Goal: Transaction & Acquisition: Purchase product/service

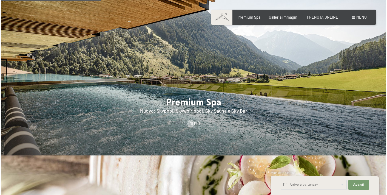
scroll to position [624, 0]
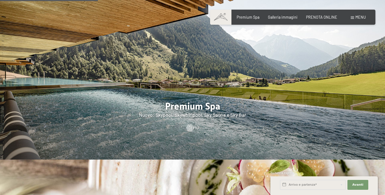
click at [358, 20] on div "Prenotazione Richiesta Premium Spa Galleria immagini PRENOTA ONLINE Menu DE IT …" at bounding box center [293, 17] width 146 height 5
click at [357, 19] on span "Menu" at bounding box center [361, 17] width 10 height 5
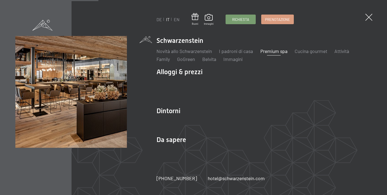
click at [274, 51] on link "Premium spa" at bounding box center [274, 51] width 27 height 6
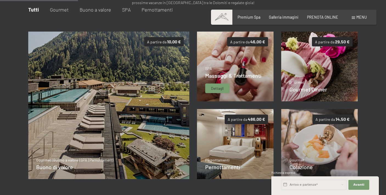
scroll to position [90, 0]
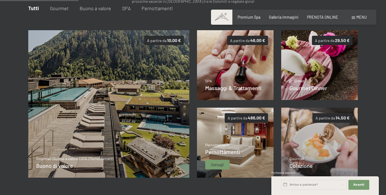
click at [225, 162] on div "Dettagli" at bounding box center [217, 165] width 24 height 10
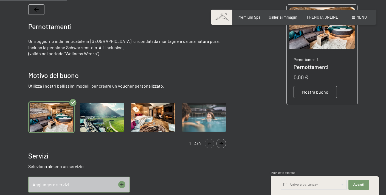
scroll to position [111, 0]
click at [221, 142] on icon "Navigate to next slide" at bounding box center [221, 143] width 9 height 3
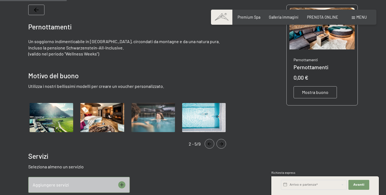
click at [47, 117] on img "Gallery" at bounding box center [51, 117] width 46 height 32
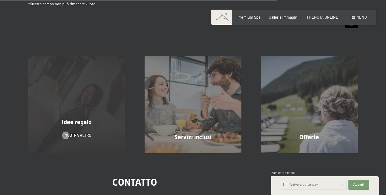
scroll to position [484, 0]
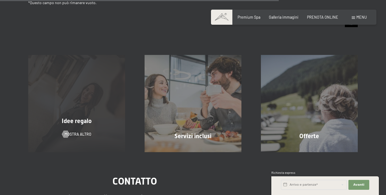
click at [101, 108] on div "Idee regalo mostra altro" at bounding box center [77, 103] width 116 height 97
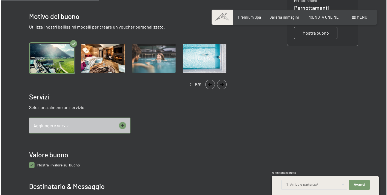
scroll to position [181, 0]
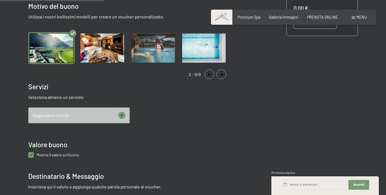
click at [106, 112] on div "Aggiungere servizi" at bounding box center [78, 115] width 101 height 16
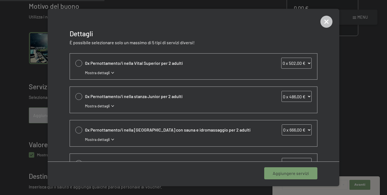
scroll to position [132, 0]
select select "1"
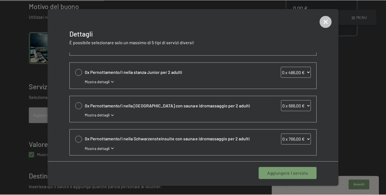
scroll to position [157, 0]
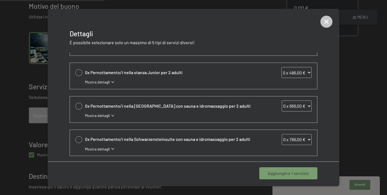
click at [277, 174] on span "Aggiungere 1 servizio" at bounding box center [288, 173] width 41 height 6
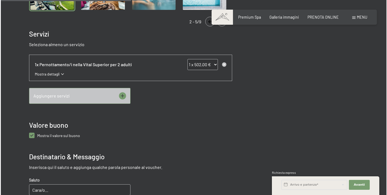
scroll to position [239, 0]
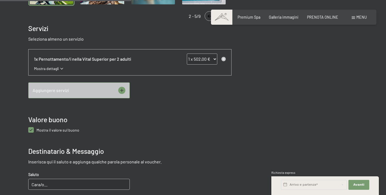
click at [113, 86] on div "Aggiungere servizi" at bounding box center [78, 90] width 101 height 16
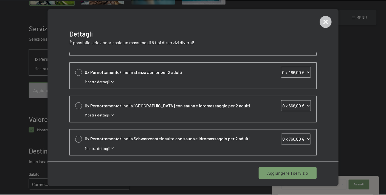
scroll to position [157, 0]
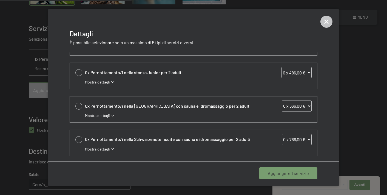
click at [330, 18] on icon at bounding box center [327, 22] width 12 height 12
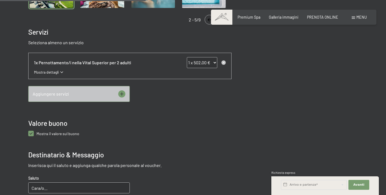
scroll to position [265, 0]
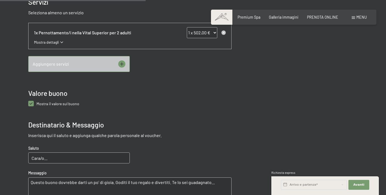
click at [31, 103] on buono "checkbox" at bounding box center [30, 103] width 5 height 5
checkbox buono "false"
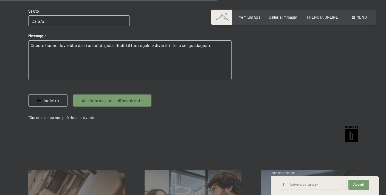
scroll to position [406, 0]
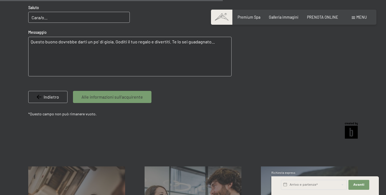
click at [137, 95] on span "Alle informazioni sull'acquirente" at bounding box center [111, 97] width 61 height 6
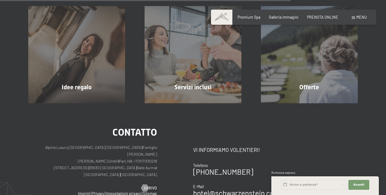
scroll to position [416, 0]
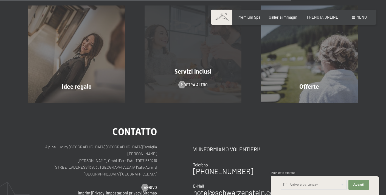
click at [208, 58] on div "Servizi inclusi mostra altro" at bounding box center [193, 53] width 116 height 97
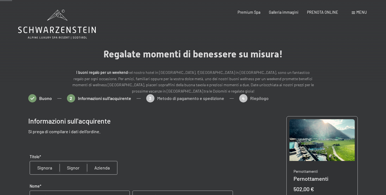
scroll to position [0, 0]
click at [43, 98] on span "Buono" at bounding box center [45, 98] width 13 height 6
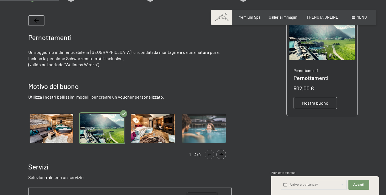
scroll to position [109, 0]
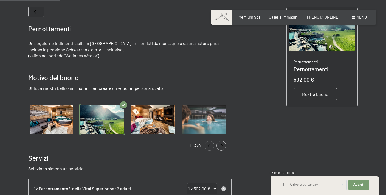
drag, startPoint x: 28, startPoint y: 50, endPoint x: 115, endPoint y: 51, distance: 87.0
click at [115, 51] on p "Un soggiorno indimenticabile in [GEOGRAPHIC_DATA], circondati da montagne e da …" at bounding box center [129, 46] width 203 height 12
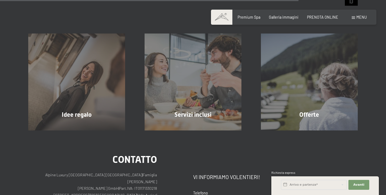
scroll to position [544, 0]
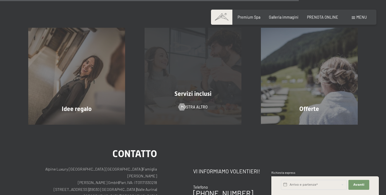
click at [174, 76] on div "Servizi inclusi mostra altro" at bounding box center [193, 76] width 116 height 97
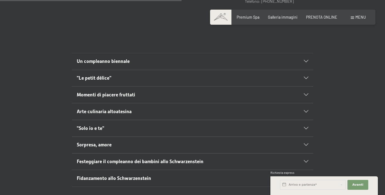
scroll to position [301, 0]
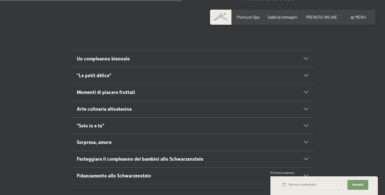
click at [216, 51] on div "Un compleanno biennale" at bounding box center [193, 59] width 232 height 16
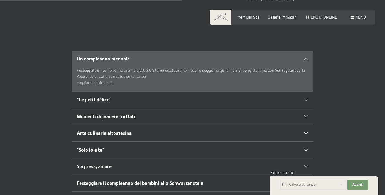
click at [215, 57] on h2 "Un compleanno biennale" at bounding box center [181, 58] width 208 height 7
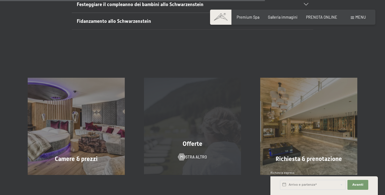
scroll to position [456, 0]
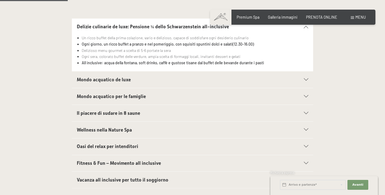
scroll to position [114, 0]
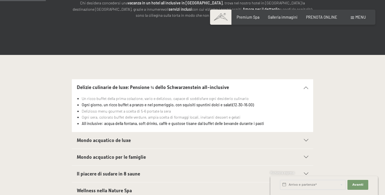
click at [261, 84] on h2 "Delizie culinarie de luxe: Pensione ¾ dello Schwarzenstein all-inclusive" at bounding box center [181, 87] width 208 height 7
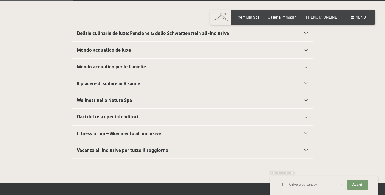
scroll to position [177, 0]
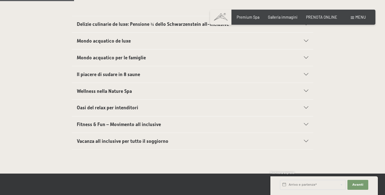
click at [199, 35] on div "Mondo acquatico de luxe" at bounding box center [193, 41] width 232 height 16
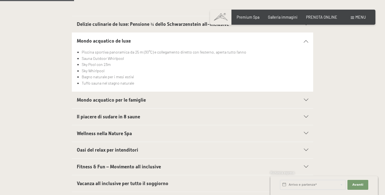
click at [198, 38] on h2 "Mondo acquatico de luxe" at bounding box center [181, 41] width 208 height 7
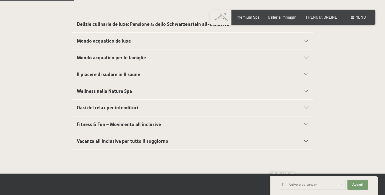
click at [184, 75] on h2 "Il piacere di sudare in 8 saune" at bounding box center [181, 74] width 208 height 7
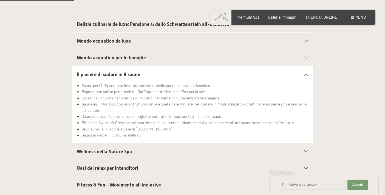
click at [184, 75] on h2 "Il piacere di sudare in 8 saune" at bounding box center [181, 74] width 208 height 7
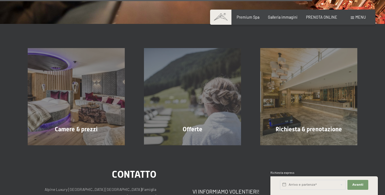
scroll to position [771, 0]
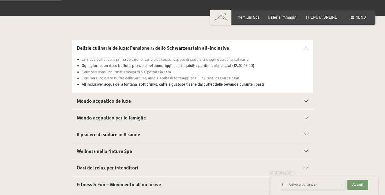
scroll to position [154, 0]
drag, startPoint x: 90, startPoint y: 70, endPoint x: 177, endPoint y: 73, distance: 87.0
click at [177, 73] on li "Delizioso menu gourmet a scelta di 5-6 portate la sera" at bounding box center [195, 72] width 227 height 6
click at [169, 99] on h2 "Mondo acquatico de luxe" at bounding box center [181, 101] width 208 height 7
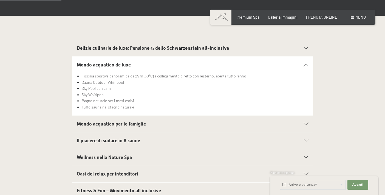
click at [150, 140] on h2 "Il piacere di sudare in 8 saune" at bounding box center [181, 140] width 208 height 7
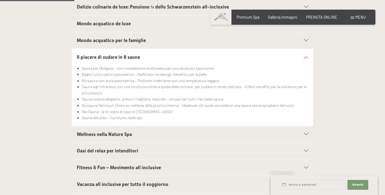
scroll to position [197, 0]
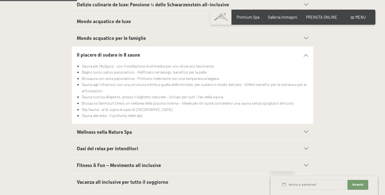
click at [145, 145] on h2 "Oasi del relax per intenditori" at bounding box center [181, 148] width 208 height 7
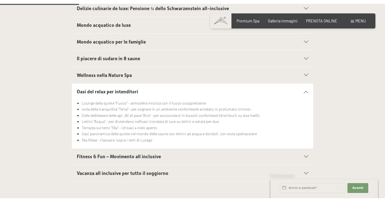
scroll to position [226, 0]
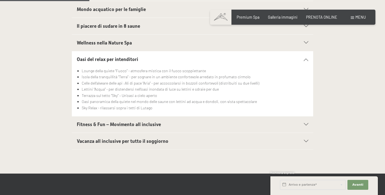
click at [153, 122] on span "Fitness & Fun – Movimento all inclusive" at bounding box center [119, 124] width 84 height 5
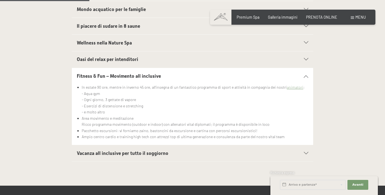
click at [149, 150] on span "Vacanza all inclusive per tutto il soggiorno" at bounding box center [123, 152] width 92 height 5
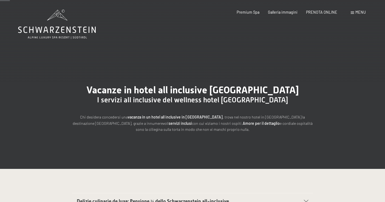
scroll to position [0, 0]
click at [66, 23] on icon at bounding box center [57, 24] width 78 height 29
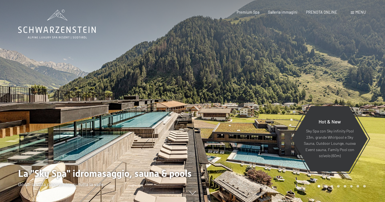
scroll to position [17, 0]
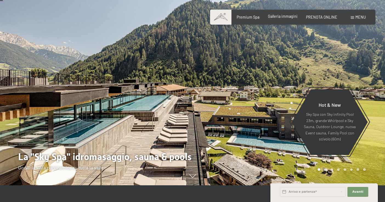
click at [290, 18] on span "Galleria immagini" at bounding box center [283, 16] width 30 height 5
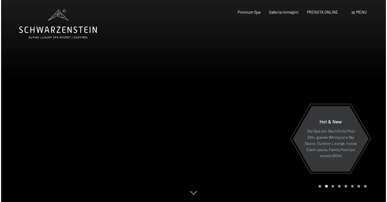
scroll to position [0, 0]
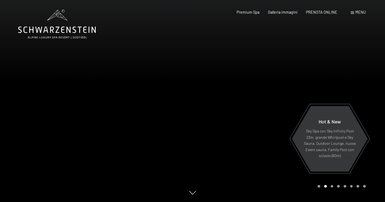
click at [356, 14] on span "Menu" at bounding box center [361, 12] width 10 height 5
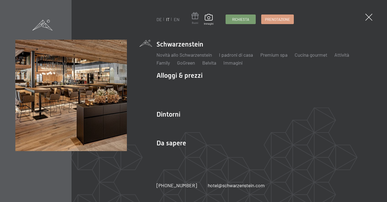
click at [196, 17] on span at bounding box center [195, 16] width 7 height 9
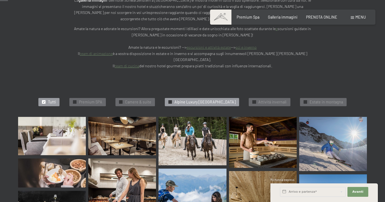
scroll to position [111, 0]
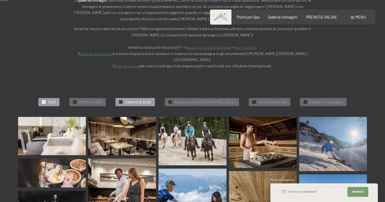
click at [134, 98] on div "✓ Camere & suite" at bounding box center [135, 102] width 40 height 8
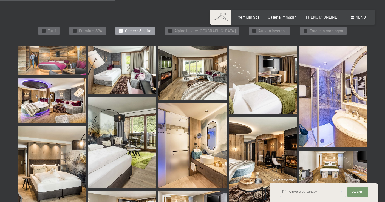
scroll to position [170, 0]
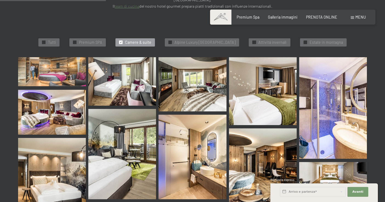
click at [78, 57] on img at bounding box center [52, 71] width 68 height 29
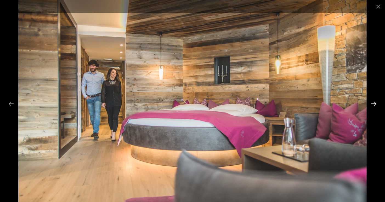
click at [375, 105] on button "Next slide" at bounding box center [374, 103] width 12 height 11
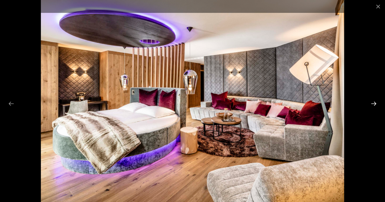
click at [375, 105] on button "Next slide" at bounding box center [374, 103] width 12 height 11
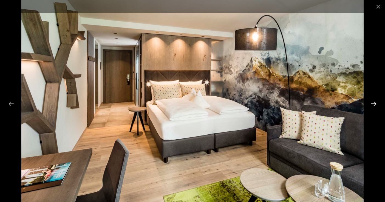
click at [375, 105] on button "Next slide" at bounding box center [374, 103] width 12 height 11
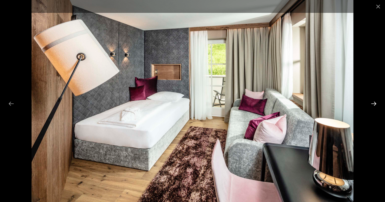
click at [375, 105] on button "Next slide" at bounding box center [374, 103] width 12 height 11
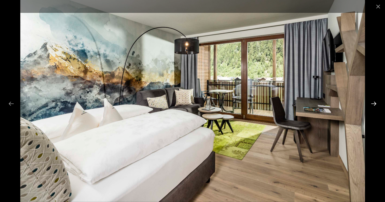
click at [375, 105] on button "Next slide" at bounding box center [374, 103] width 12 height 11
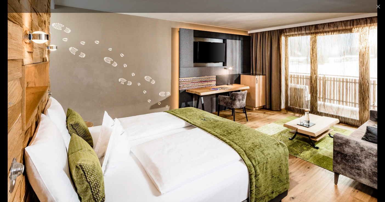
click at [375, 105] on button "Next slide" at bounding box center [374, 103] width 12 height 11
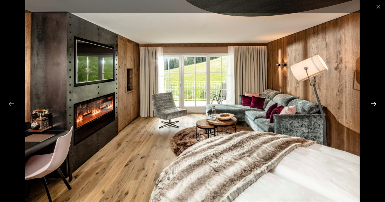
click at [375, 105] on button "Next slide" at bounding box center [374, 103] width 12 height 11
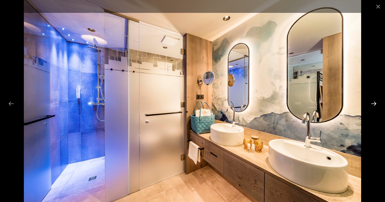
click at [375, 105] on button "Next slide" at bounding box center [374, 103] width 12 height 11
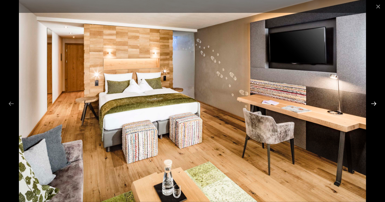
click at [375, 105] on button "Next slide" at bounding box center [374, 103] width 12 height 11
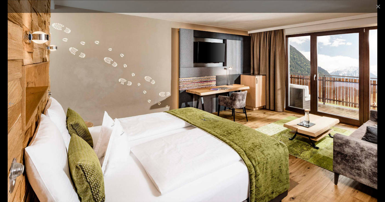
click at [375, 105] on button "Next slide" at bounding box center [374, 103] width 12 height 11
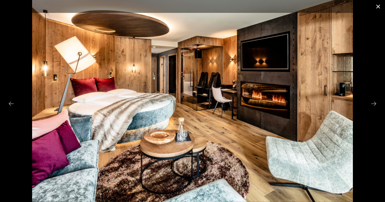
click at [378, 4] on button "Close gallery" at bounding box center [378, 6] width 14 height 13
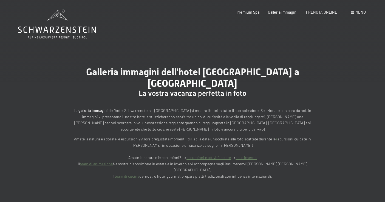
scroll to position [0, 0]
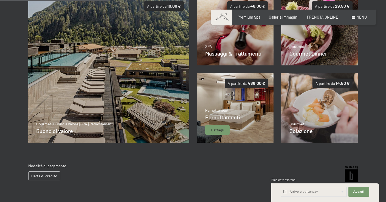
click at [223, 103] on img at bounding box center [235, 108] width 77 height 70
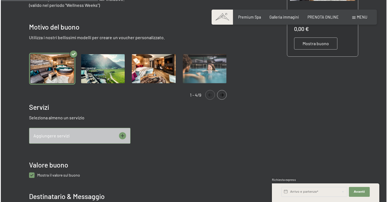
scroll to position [161, 0]
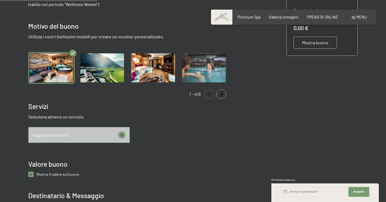
click at [75, 134] on div "Aggiungere servizi" at bounding box center [78, 135] width 101 height 16
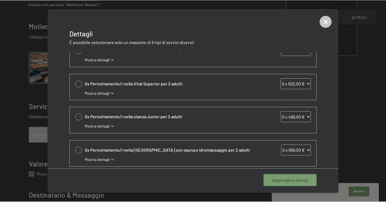
scroll to position [111, 0]
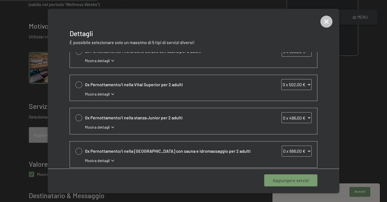
click at [81, 84] on div at bounding box center [78, 84] width 7 height 7
select select "1"
click at [273, 181] on span "Aggiungere 1 servizio" at bounding box center [288, 181] width 41 height 6
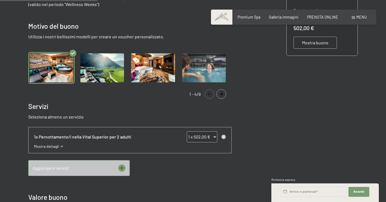
click at [106, 68] on img "Gallery" at bounding box center [102, 68] width 46 height 32
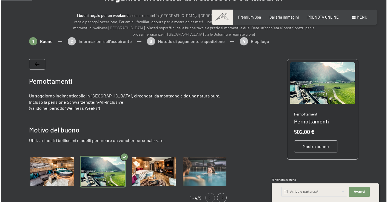
scroll to position [62, 0]
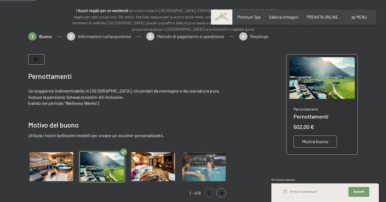
click at [310, 142] on span "Mostra buono" at bounding box center [315, 142] width 26 height 6
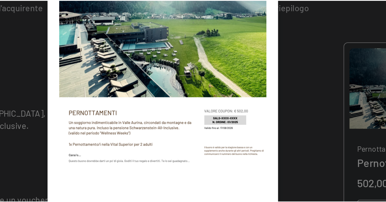
scroll to position [29, 0]
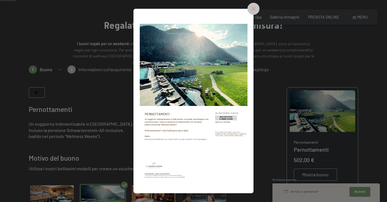
click at [260, 6] on icon at bounding box center [254, 9] width 12 height 12
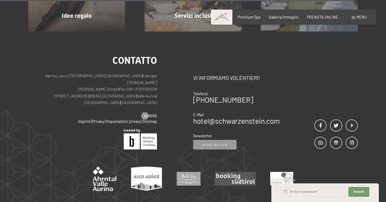
scroll to position [637, 0]
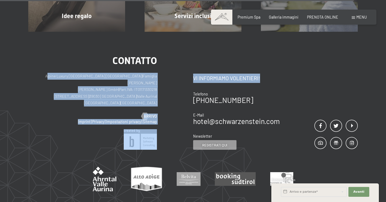
drag, startPoint x: 191, startPoint y: 68, endPoint x: 292, endPoint y: 67, distance: 101.0
click at [292, 67] on div "Contatto Alpine Luxury [GEOGRAPHIC_DATA] SCHWARZENSTEIN | Famiglia Zimmerhofer …" at bounding box center [192, 103] width 329 height 94
click at [292, 67] on div "Contatto Vi informiamo volentieri! Telefono [PHONE_NUMBER] E-Mail hotel@ no-spa…" at bounding box center [275, 103] width 165 height 94
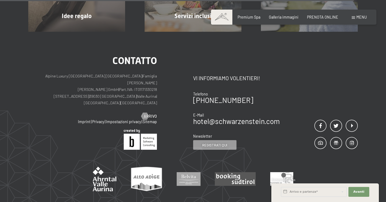
drag, startPoint x: 251, startPoint y: 89, endPoint x: 190, endPoint y: 89, distance: 61.2
click at [190, 89] on div "Contatto Alpine Luxury [GEOGRAPHIC_DATA] SCHWARZENSTEIN | Famiglia Zimmerhofer …" at bounding box center [192, 103] width 329 height 94
click at [190, 89] on div "Contatto Alpine Luxury [GEOGRAPHIC_DATA] SCHWARZENSTEIN | Famiglia Zimmerhofer …" at bounding box center [110, 103] width 165 height 94
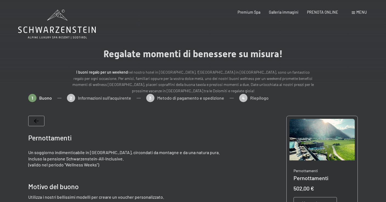
scroll to position [0, 0]
